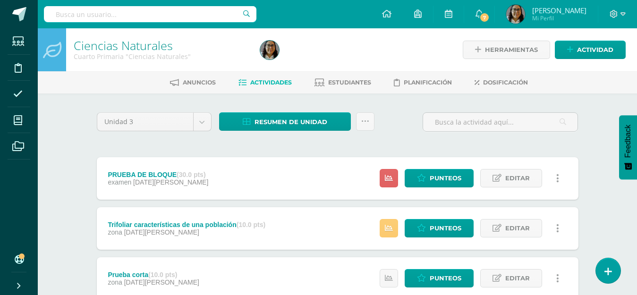
click at [438, 172] on span "Punteos" at bounding box center [446, 178] width 32 height 17
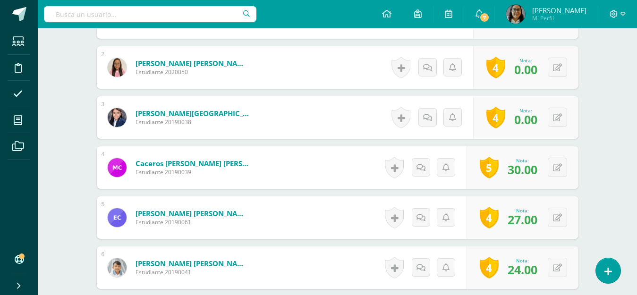
scroll to position [238, 0]
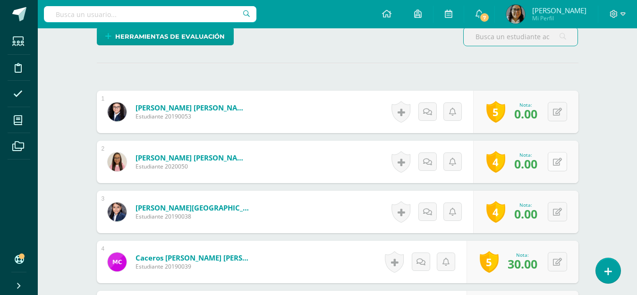
click at [561, 162] on icon at bounding box center [557, 162] width 9 height 8
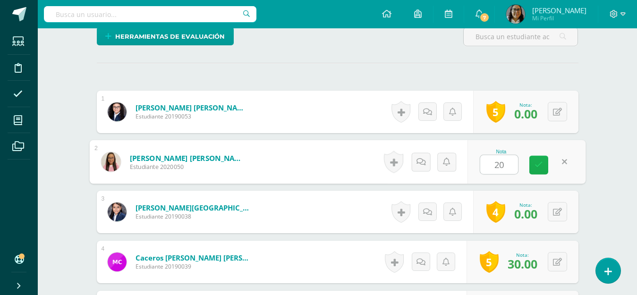
type input "20"
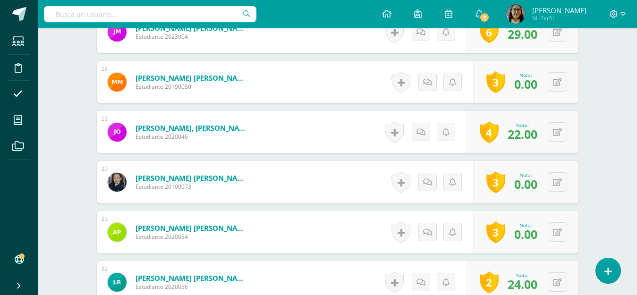
scroll to position [1135, 0]
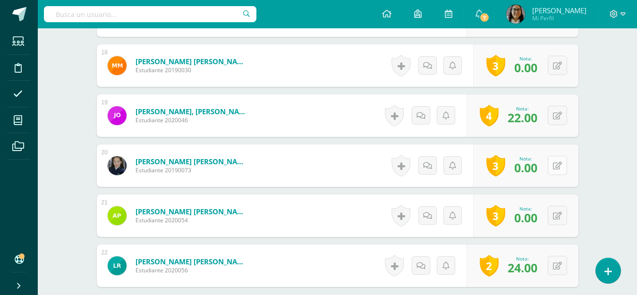
click at [560, 166] on icon at bounding box center [557, 166] width 9 height 8
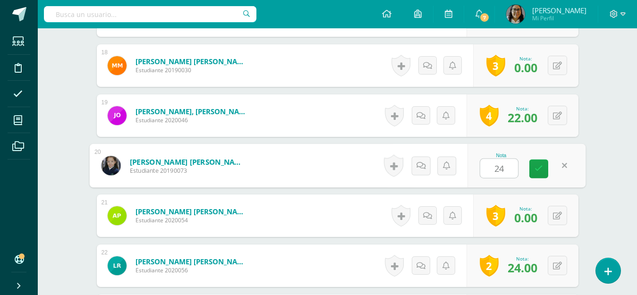
type input "24"
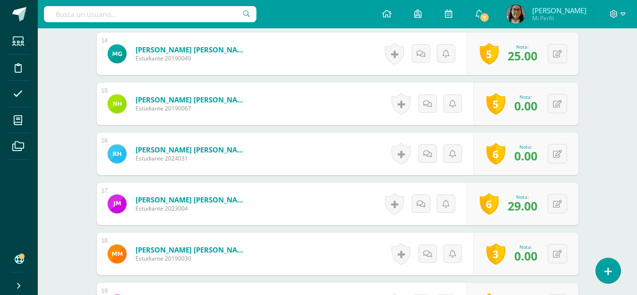
scroll to position [285, 0]
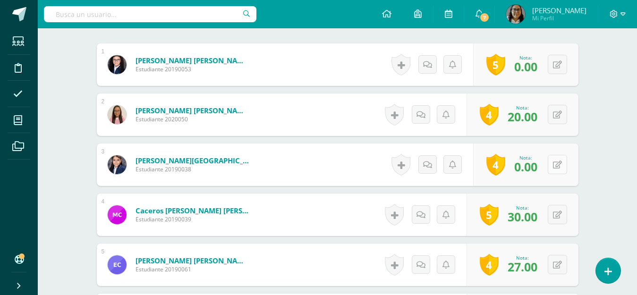
click at [557, 166] on icon at bounding box center [557, 165] width 9 height 8
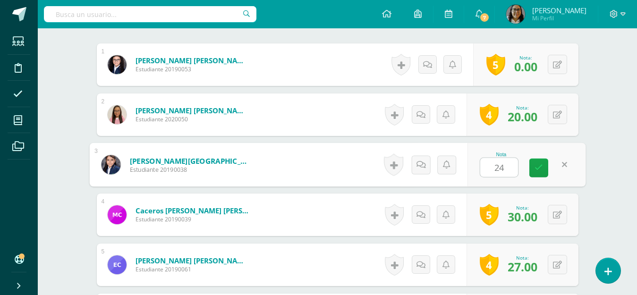
type input "24"
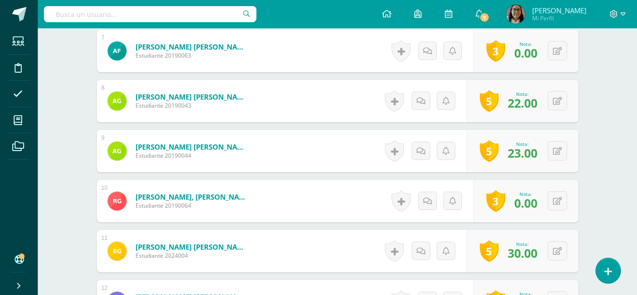
scroll to position [616, 0]
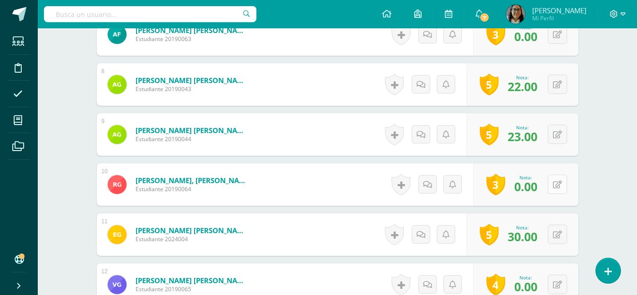
click at [562, 188] on button at bounding box center [557, 184] width 19 height 19
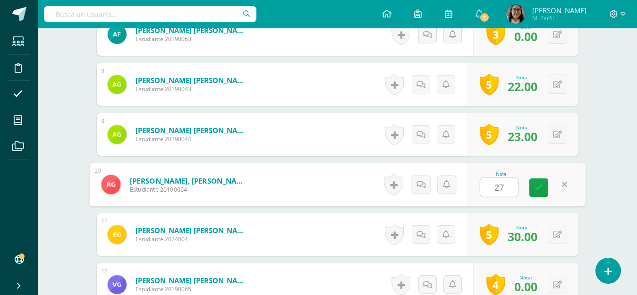
type input "27"
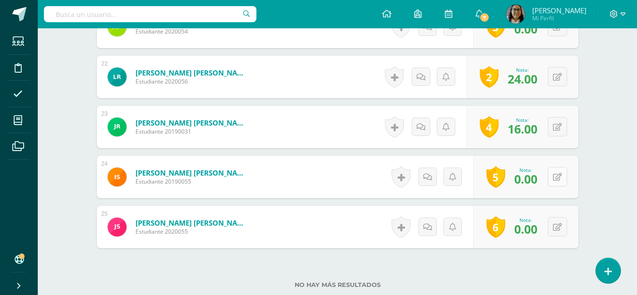
scroll to position [1393, 0]
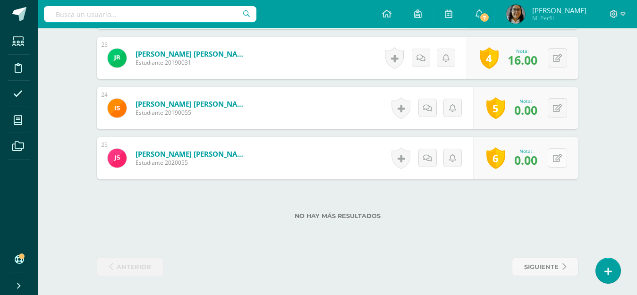
click at [558, 155] on icon at bounding box center [557, 158] width 9 height 8
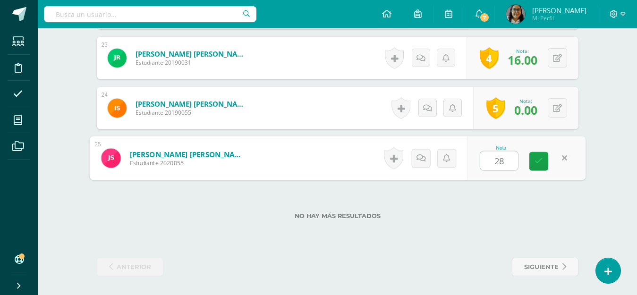
type input "28"
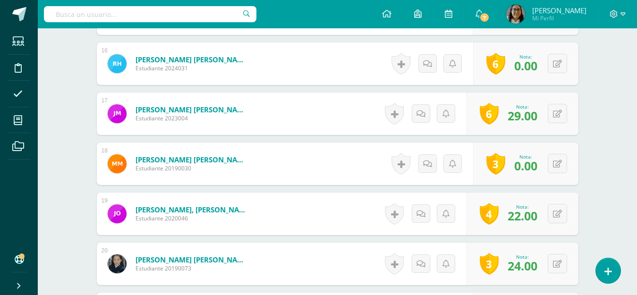
scroll to position [1015, 0]
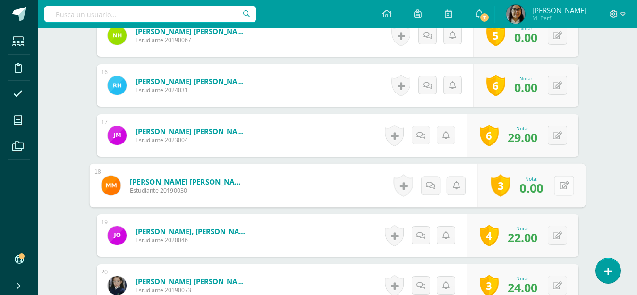
click at [559, 186] on icon at bounding box center [563, 185] width 9 height 8
type input "18"
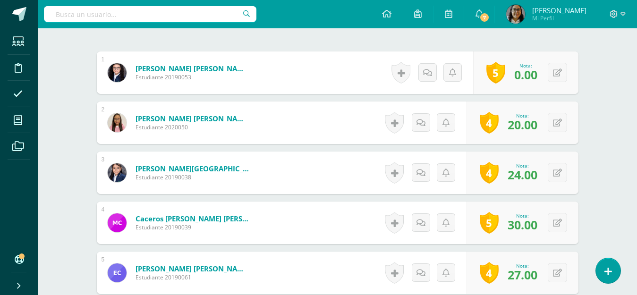
scroll to position [283, 0]
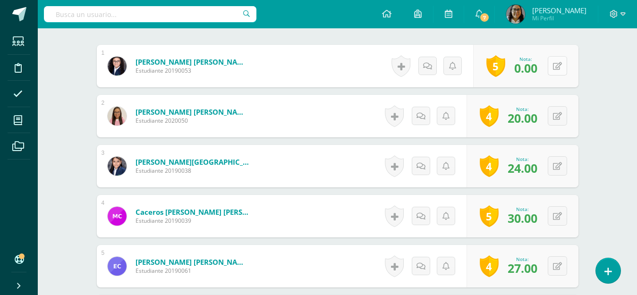
click at [557, 69] on icon at bounding box center [557, 66] width 9 height 8
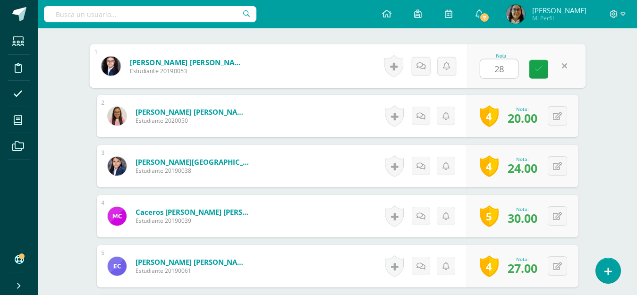
type input "28"
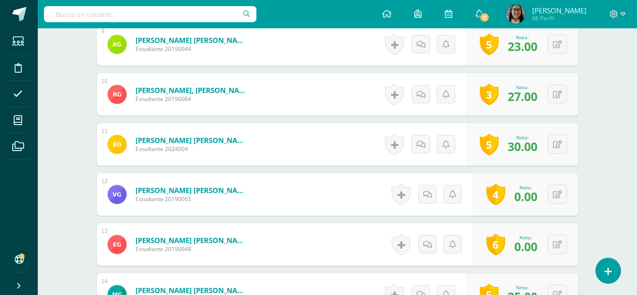
scroll to position [709, 0]
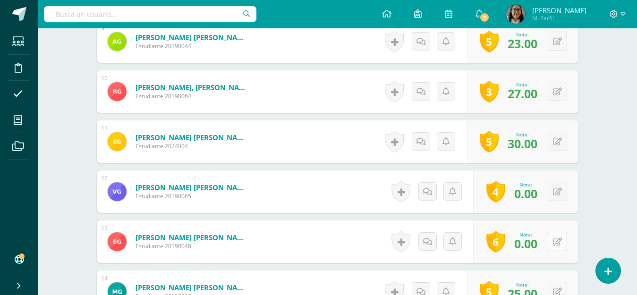
click at [559, 238] on icon at bounding box center [557, 242] width 9 height 8
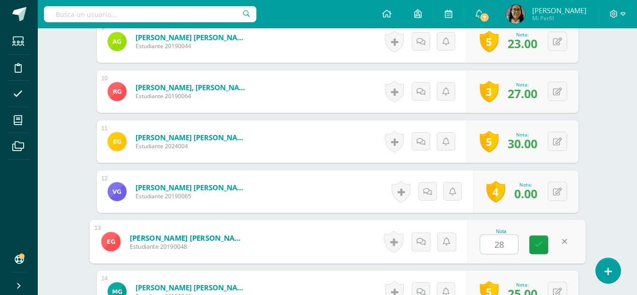
type input "28"
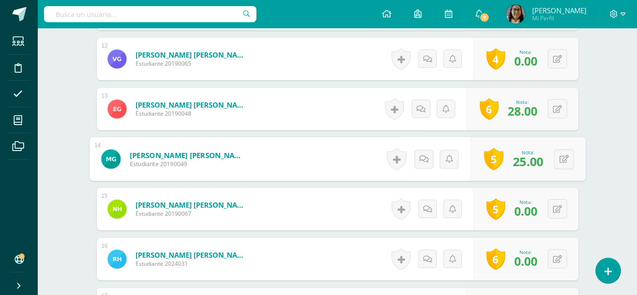
scroll to position [858, 0]
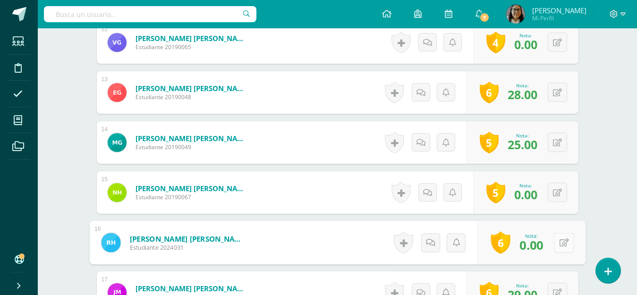
click at [559, 241] on icon at bounding box center [563, 243] width 9 height 8
type input "10"
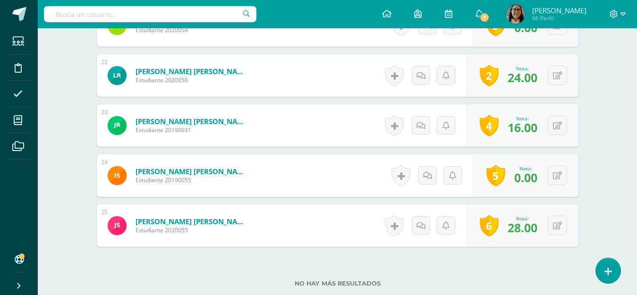
scroll to position [1339, 0]
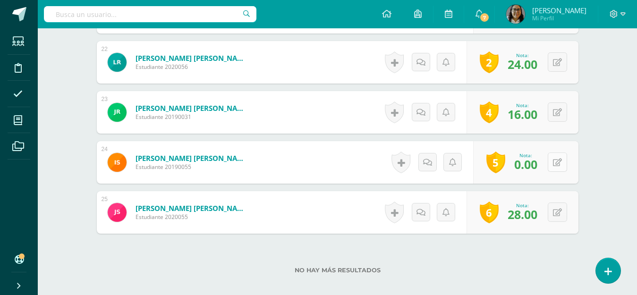
click at [560, 157] on button at bounding box center [557, 162] width 19 height 19
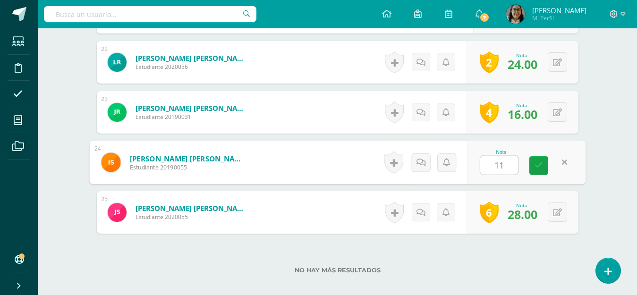
type input "11"
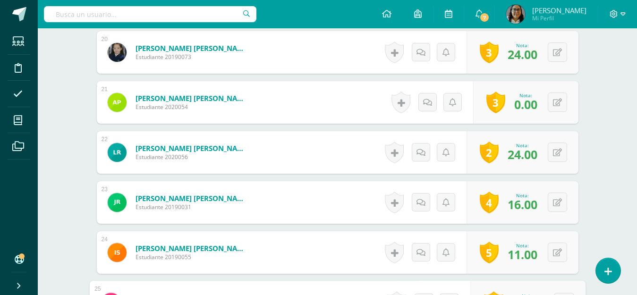
scroll to position [1244, 0]
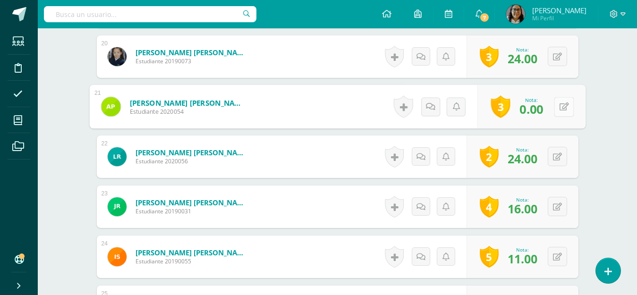
click at [560, 110] on icon at bounding box center [563, 107] width 9 height 8
type input "9"
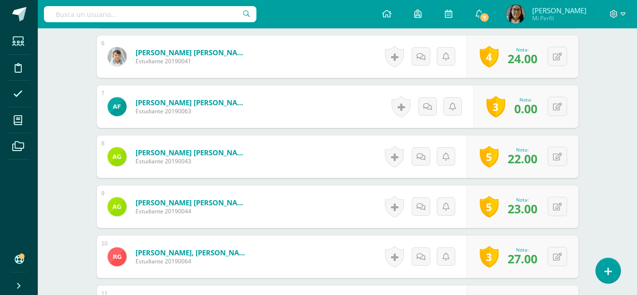
scroll to position [441, 0]
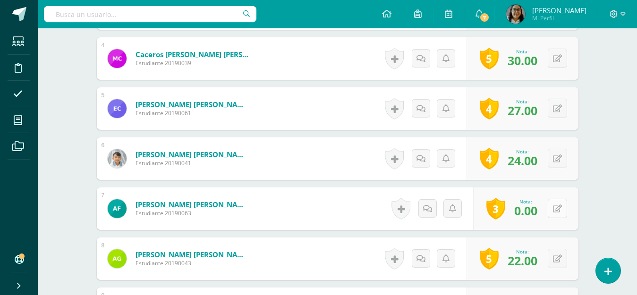
click at [564, 208] on button at bounding box center [557, 208] width 19 height 19
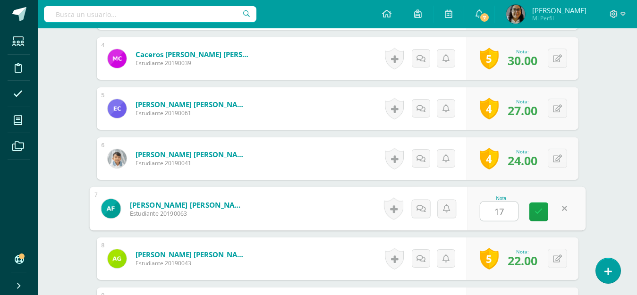
type input "17"
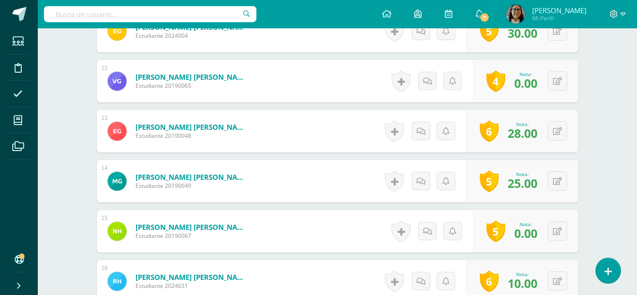
scroll to position [866, 0]
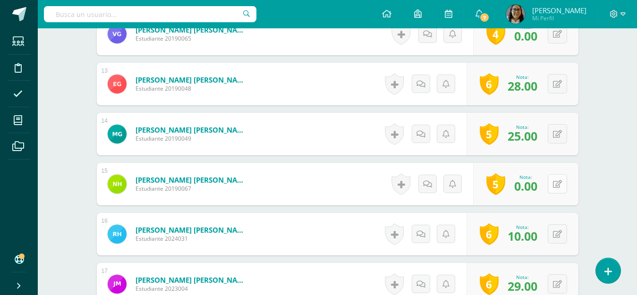
click at [555, 187] on icon at bounding box center [557, 184] width 9 height 8
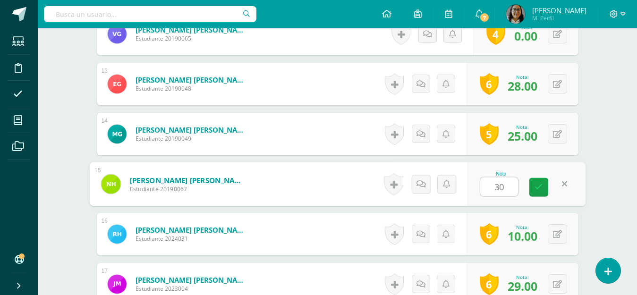
type input "30"
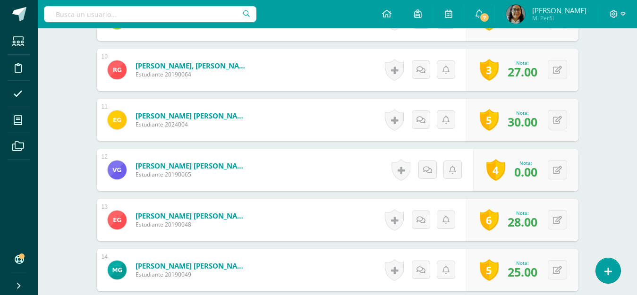
scroll to position [725, 0]
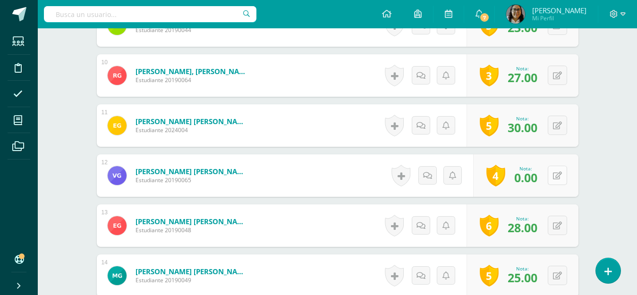
click at [556, 175] on icon at bounding box center [557, 176] width 9 height 8
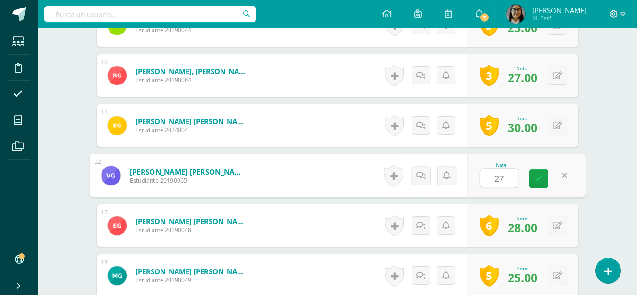
type input "27"
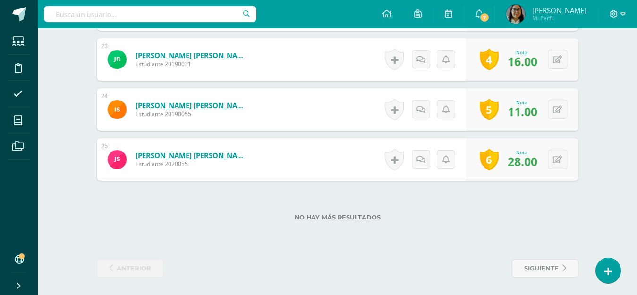
scroll to position [1393, 0]
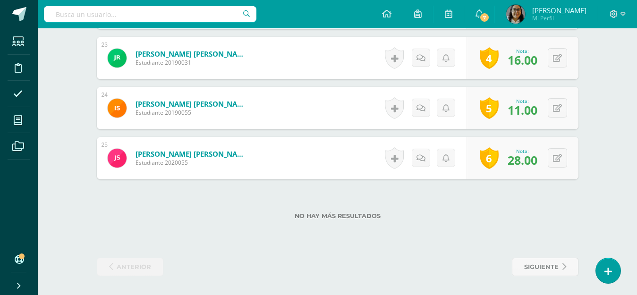
click at [512, 220] on div "No hay más resultados" at bounding box center [338, 209] width 482 height 44
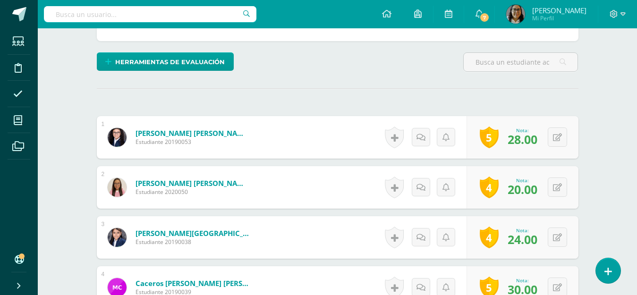
scroll to position [0, 0]
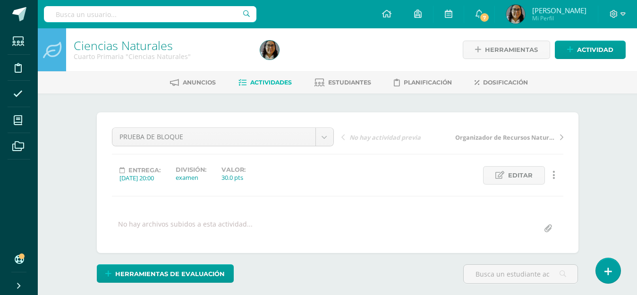
click at [266, 81] on span "Actividades" at bounding box center [271, 82] width 42 height 7
